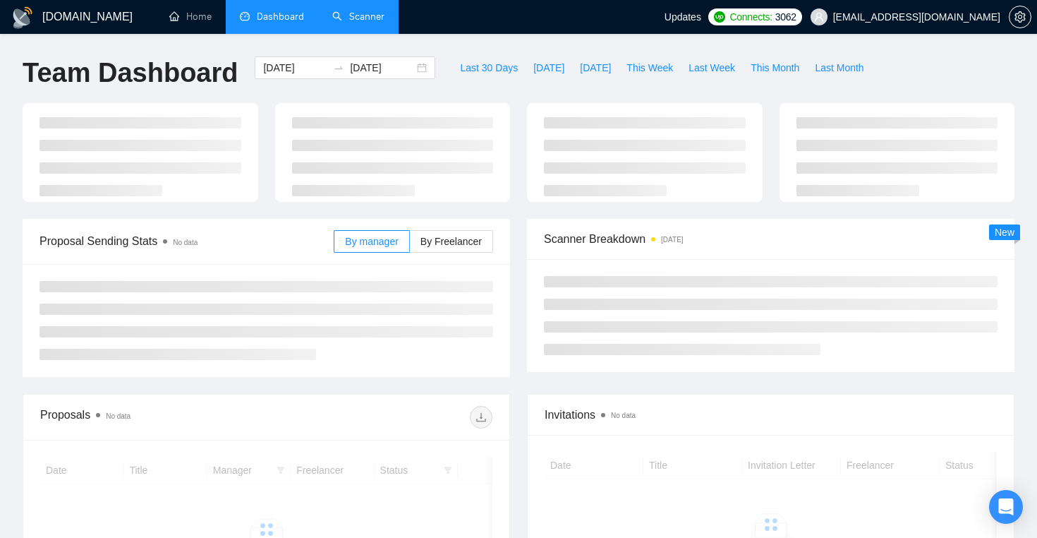
click at [361, 18] on link "Scanner" at bounding box center [358, 17] width 52 height 12
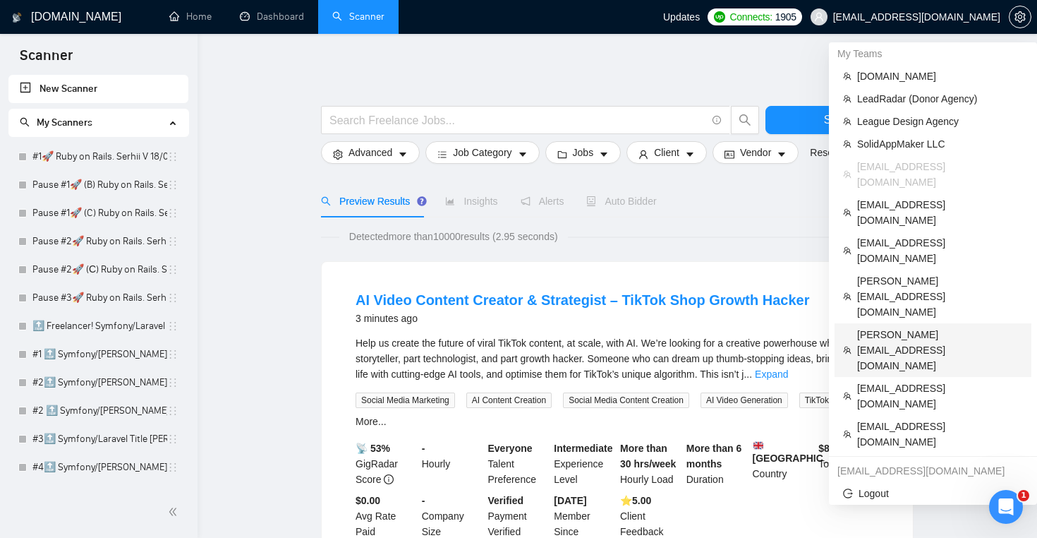
click at [911, 327] on span "[PERSON_NAME][EMAIL_ADDRESS][DOMAIN_NAME]" at bounding box center [940, 350] width 166 height 47
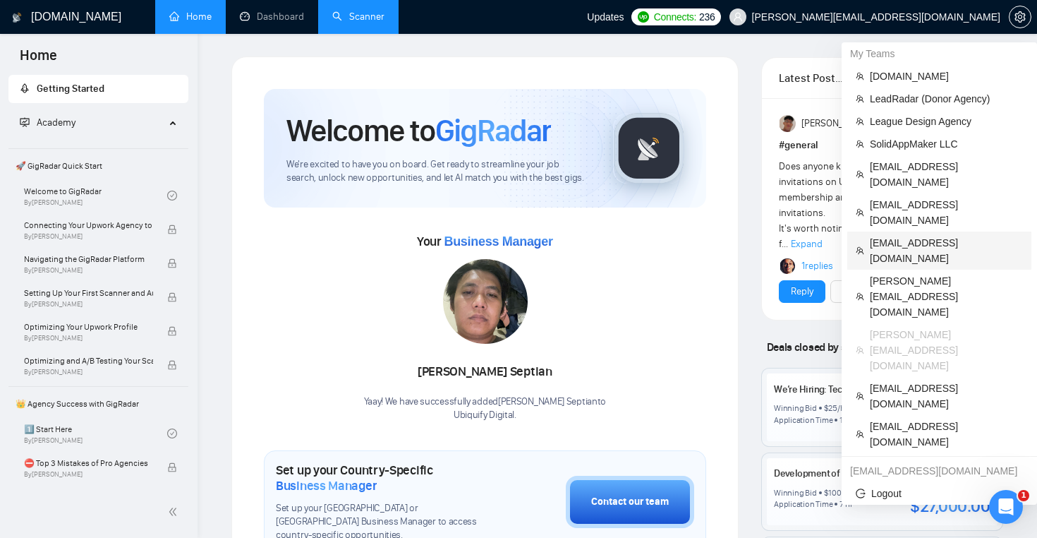
click at [921, 235] on span "[EMAIL_ADDRESS][DOMAIN_NAME]" at bounding box center [946, 250] width 153 height 31
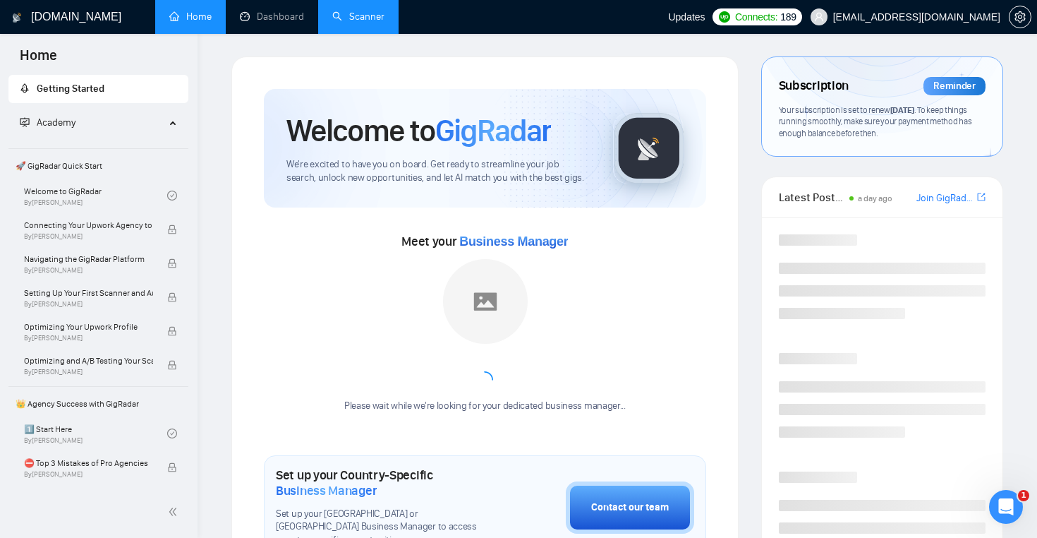
click at [372, 21] on link "Scanner" at bounding box center [358, 17] width 52 height 12
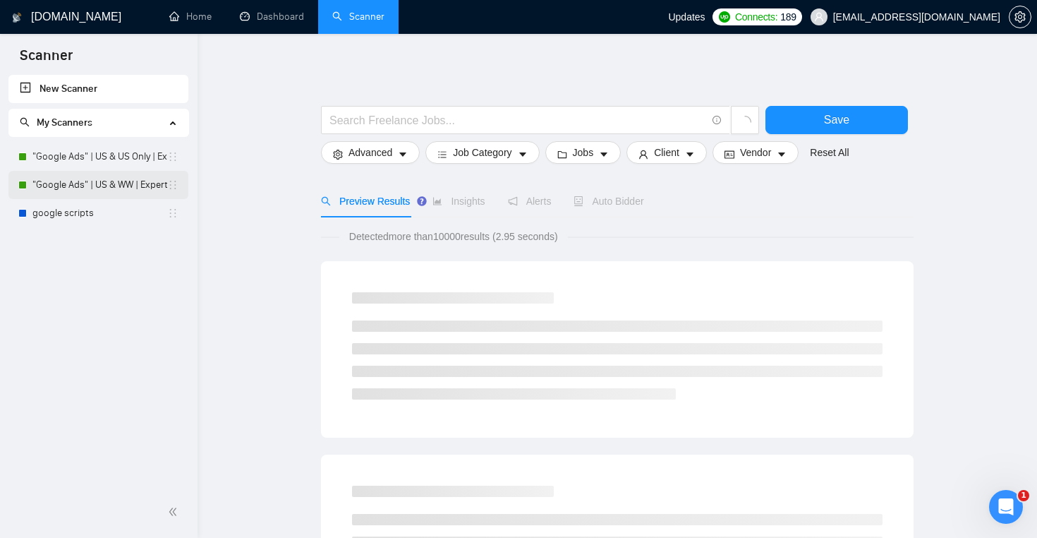
click at [122, 190] on link ""Google Ads" | US & WW | Expert" at bounding box center [99, 185] width 135 height 28
